Goal: Task Accomplishment & Management: Manage account settings

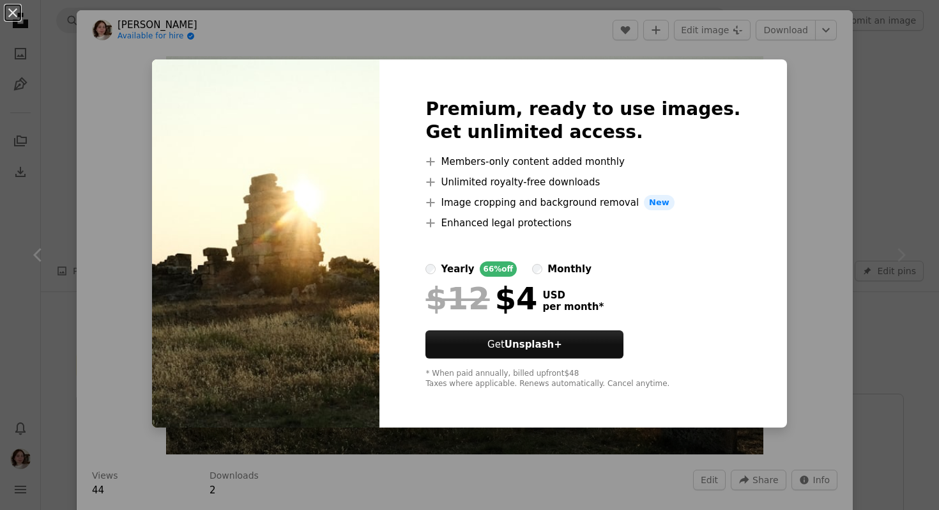
scroll to position [2208, 0]
click at [783, 119] on div "An X shape Premium, ready to use images. Get unlimited access. A plus sign Memb…" at bounding box center [469, 255] width 939 height 510
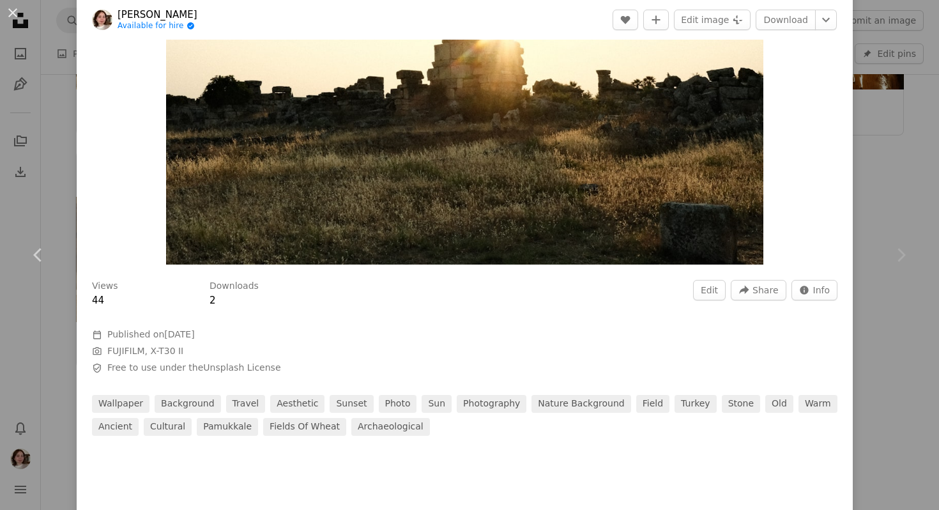
scroll to position [277, 0]
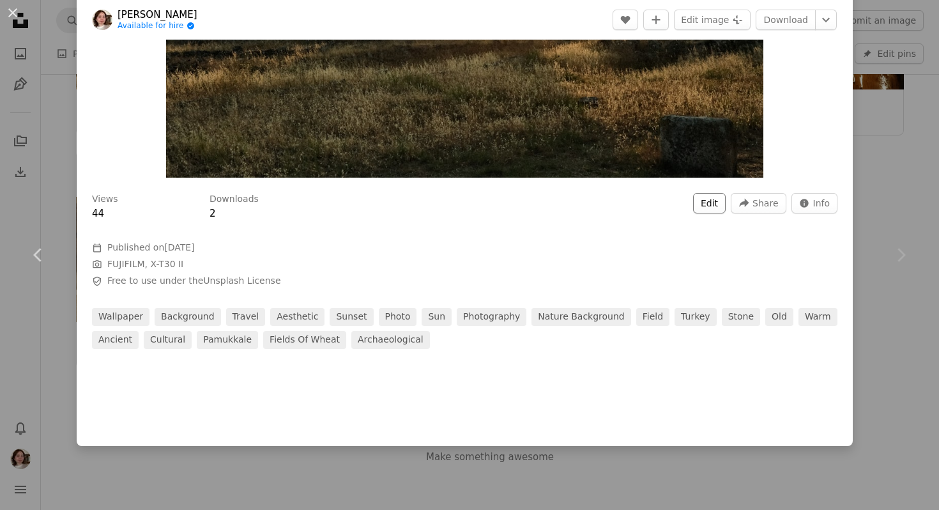
click at [726, 208] on button "Edit" at bounding box center [709, 203] width 33 height 20
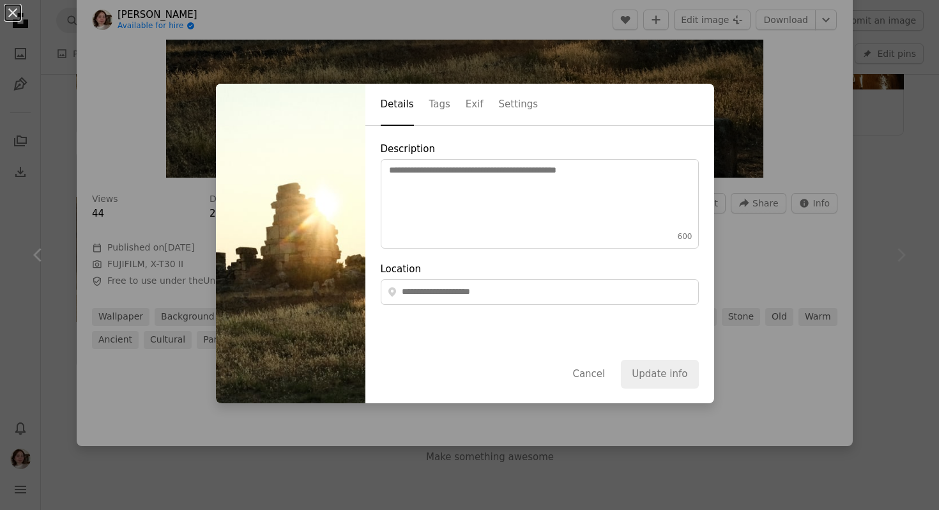
click at [751, 208] on div "An X shape Details Tags Exif Settings Description 600 Location A map marker Can…" at bounding box center [469, 255] width 939 height 510
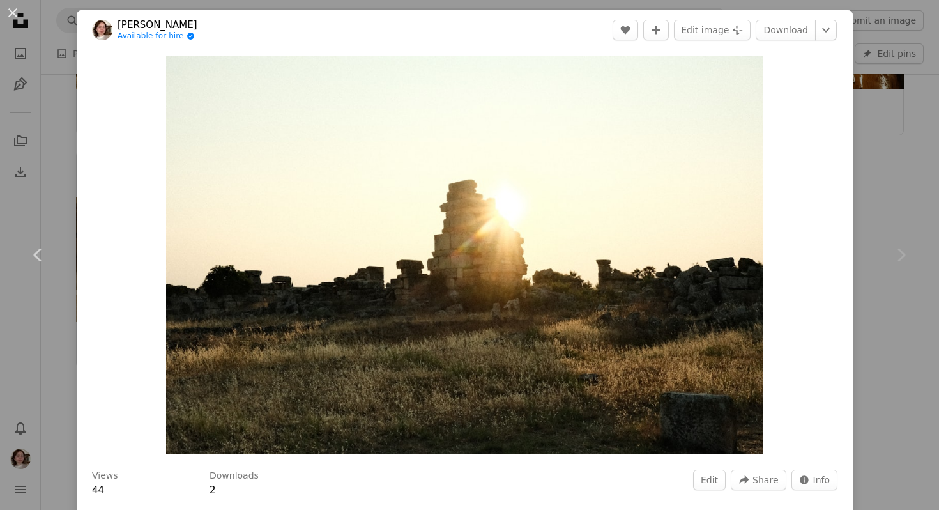
click at [938, 102] on div "An X shape Chevron left Chevron right Nisa Yum Available for hire A checkmark i…" at bounding box center [469, 255] width 939 height 510
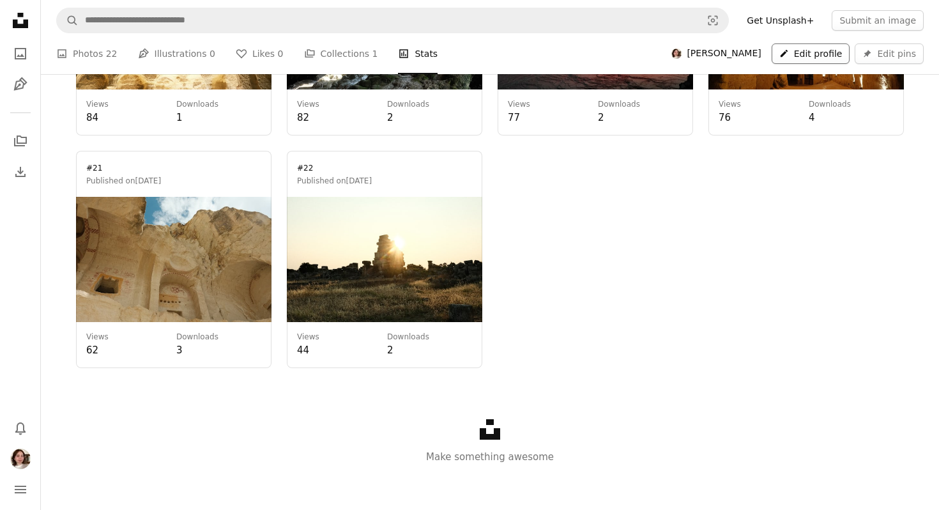
click at [843, 53] on link "A pencil Edit profile" at bounding box center [811, 53] width 79 height 20
